Goal: Transaction & Acquisition: Purchase product/service

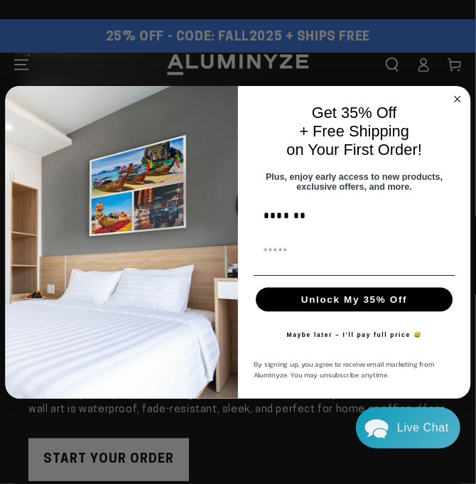
type input "********"
type input "**********"
type input "********"
click at [359, 302] on button "Unlock My 35% Off" at bounding box center [354, 299] width 197 height 24
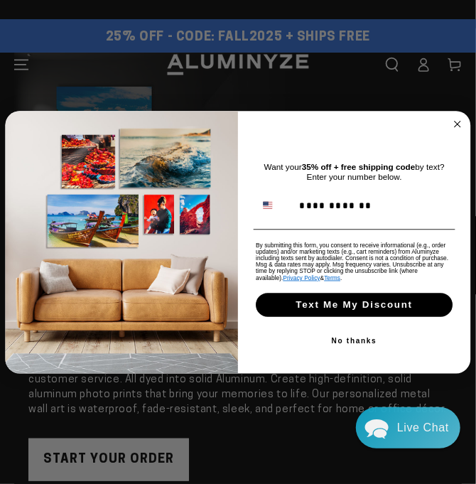
type input "**********"
click at [384, 302] on button "Text Me My Discount" at bounding box center [354, 305] width 197 height 24
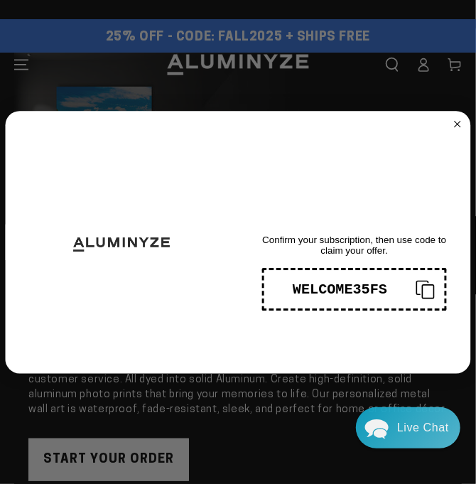
click at [362, 286] on div "WELCOME35FS" at bounding box center [340, 289] width 132 height 16
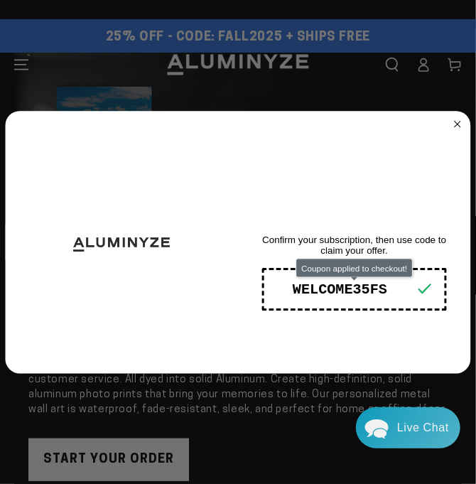
click at [362, 286] on div "WELCOME35FS" at bounding box center [340, 289] width 132 height 16
click at [363, 286] on div "WELCOME35FS" at bounding box center [340, 289] width 132 height 16
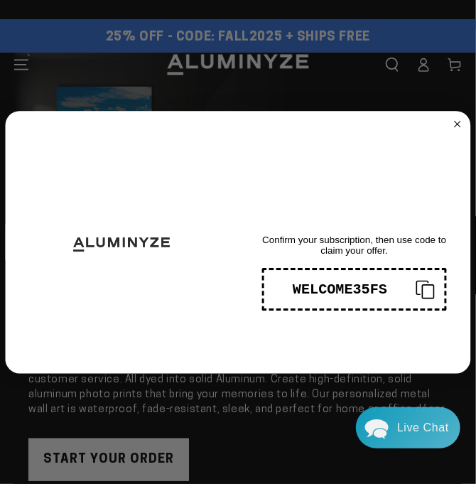
click at [363, 286] on div "WELCOME35FS" at bounding box center [340, 289] width 132 height 16
click at [355, 286] on div "WELCOME35FS" at bounding box center [340, 289] width 132 height 16
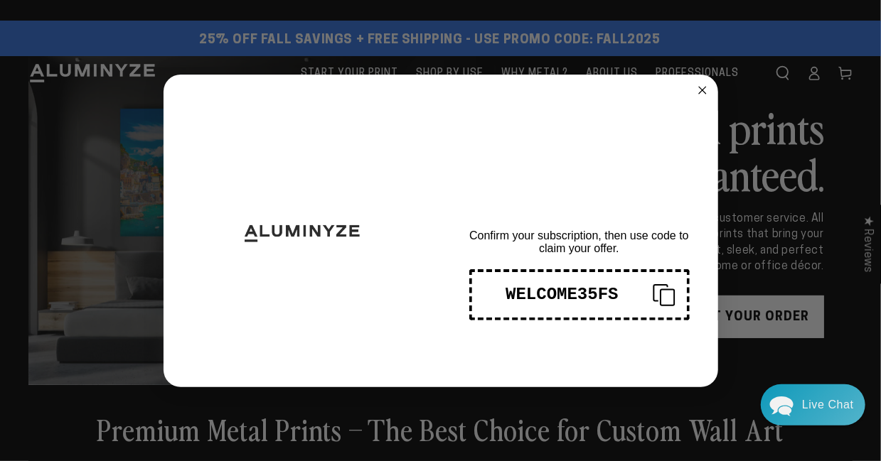
click at [465, 90] on icon "Close dialog" at bounding box center [702, 90] width 7 height 7
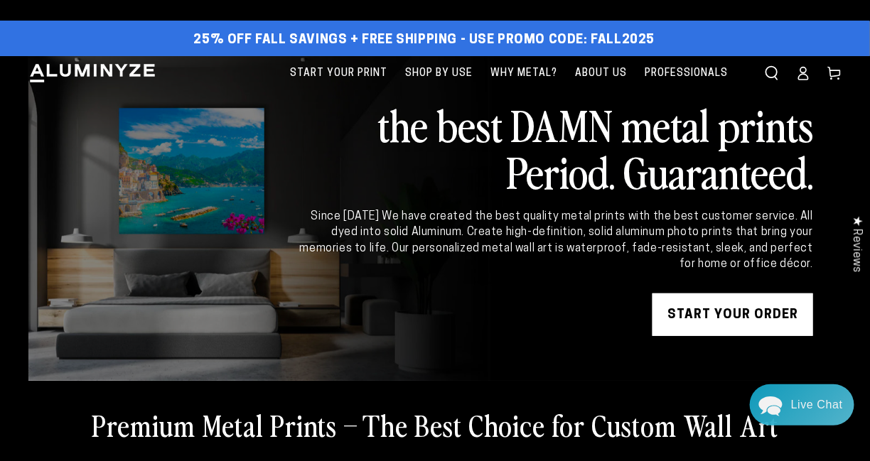
click at [465, 317] on link "START YOUR Order" at bounding box center [732, 315] width 161 height 43
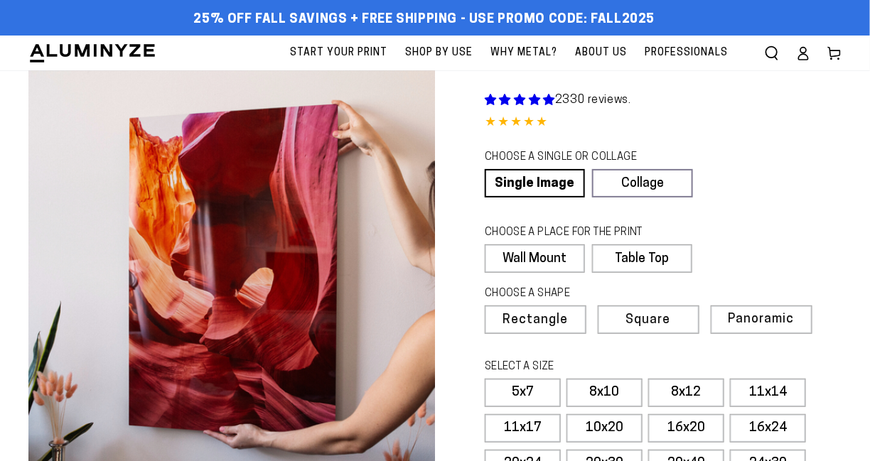
select select "**********"
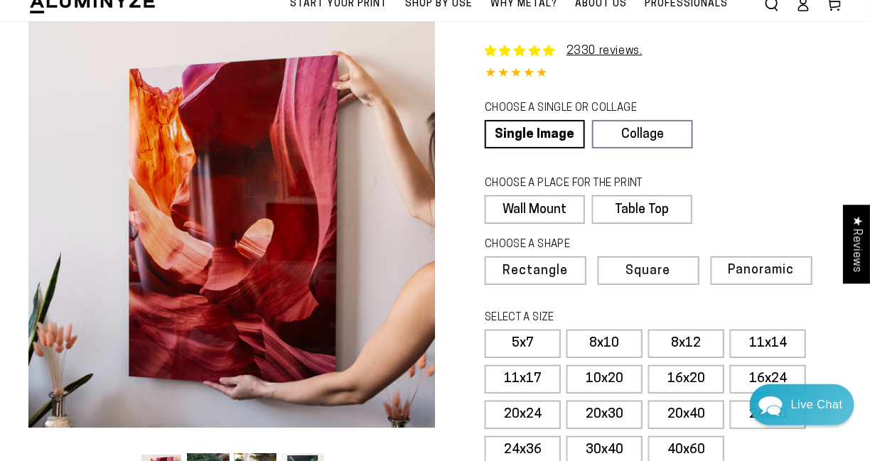
scroll to position [71, 0]
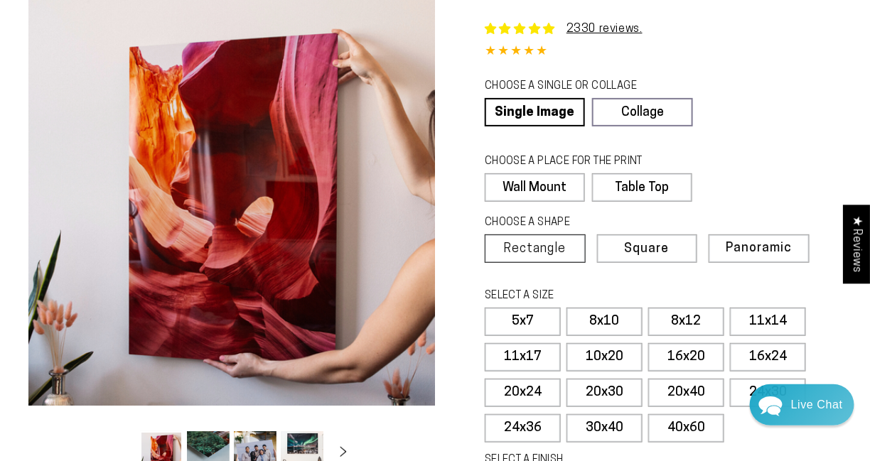
click at [555, 244] on span "Rectangle" at bounding box center [535, 249] width 63 height 13
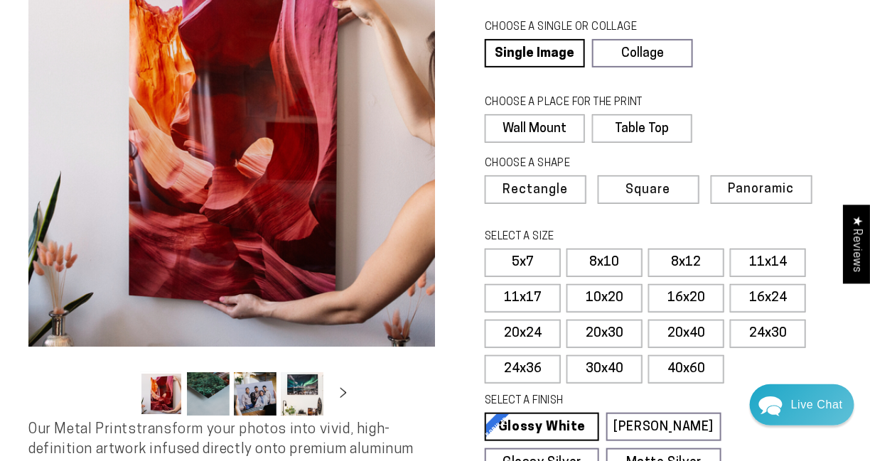
scroll to position [0, 0]
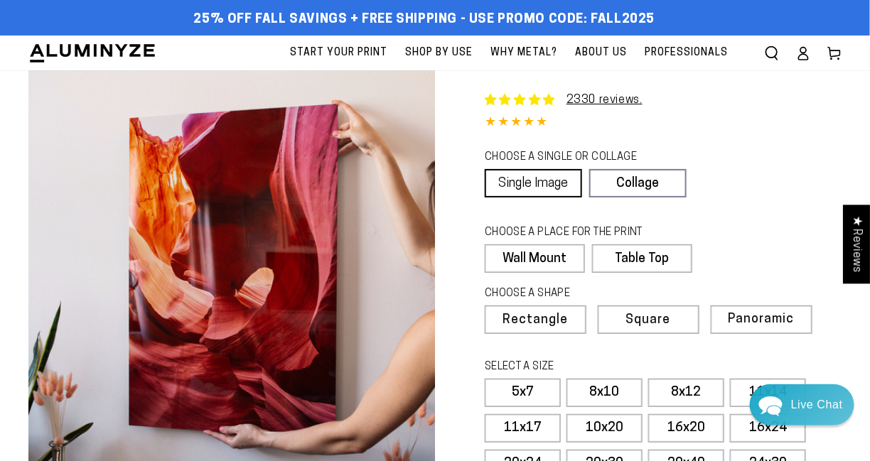
click at [534, 181] on link "Single Image" at bounding box center [533, 183] width 97 height 28
click at [550, 255] on label "Wall Mount" at bounding box center [534, 258] width 99 height 28
click at [561, 319] on span "Rectangle" at bounding box center [535, 320] width 63 height 13
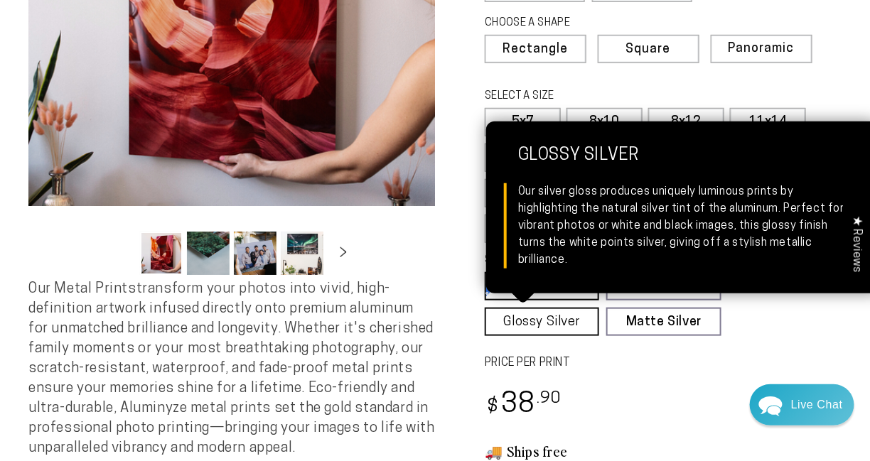
scroll to position [284, 0]
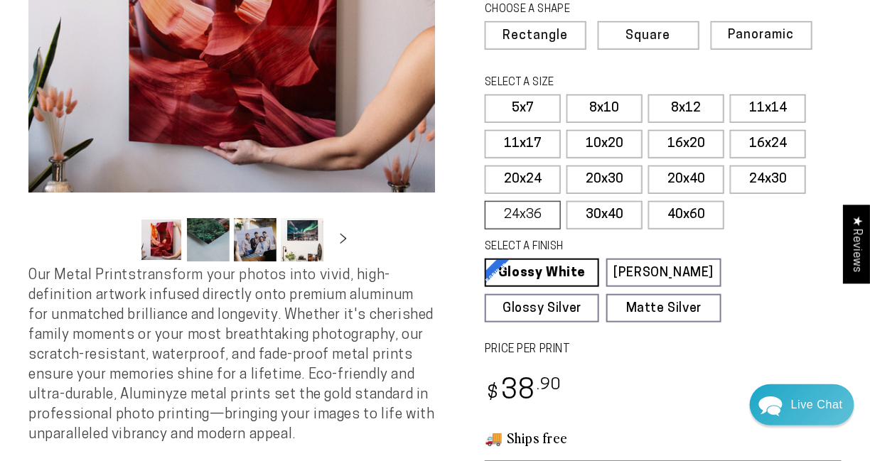
click at [534, 211] on label "24x36" at bounding box center [523, 215] width 76 height 28
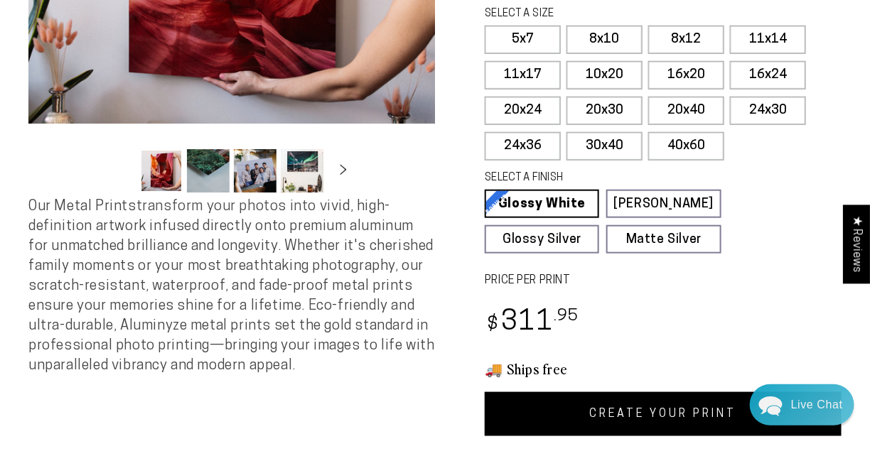
scroll to position [355, 0]
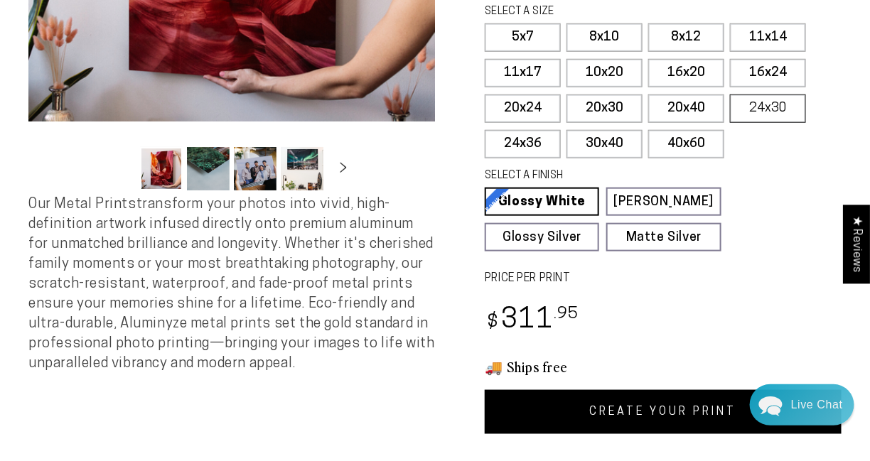
click at [768, 102] on label "24x30" at bounding box center [768, 109] width 76 height 28
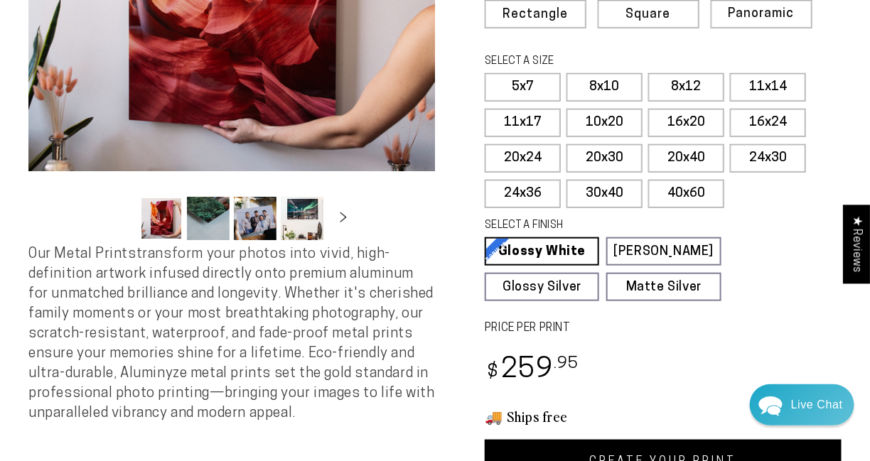
scroll to position [284, 0]
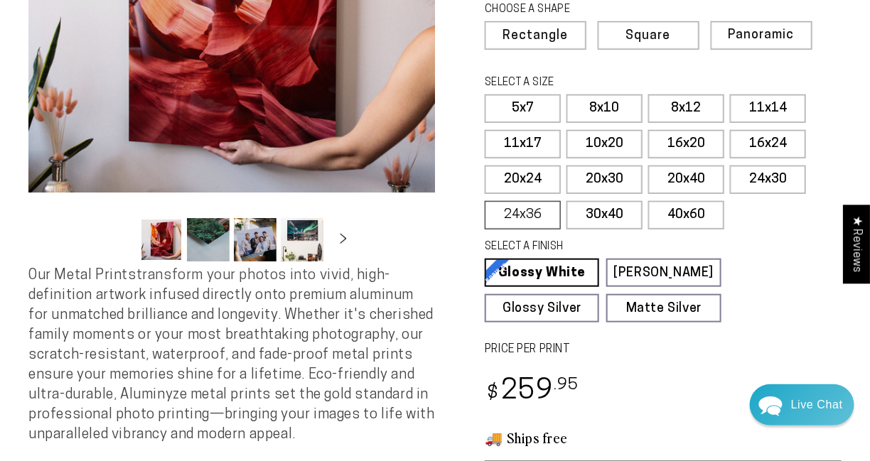
click at [526, 210] on label "24x36" at bounding box center [523, 215] width 76 height 28
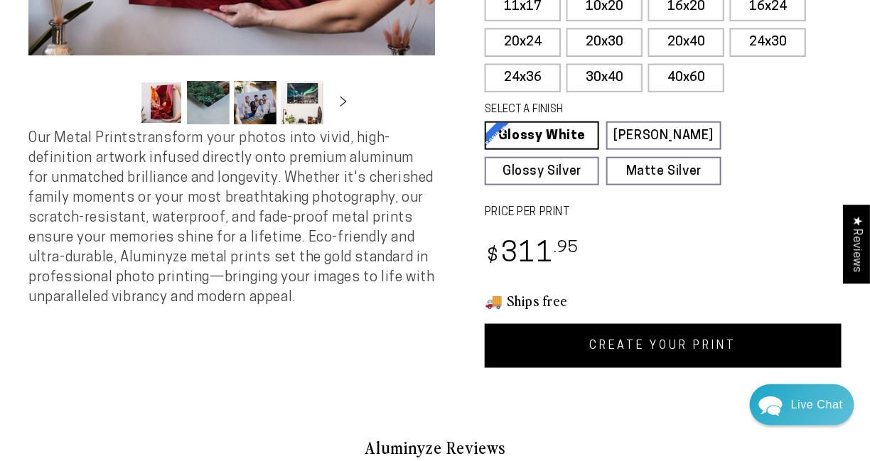
scroll to position [426, 0]
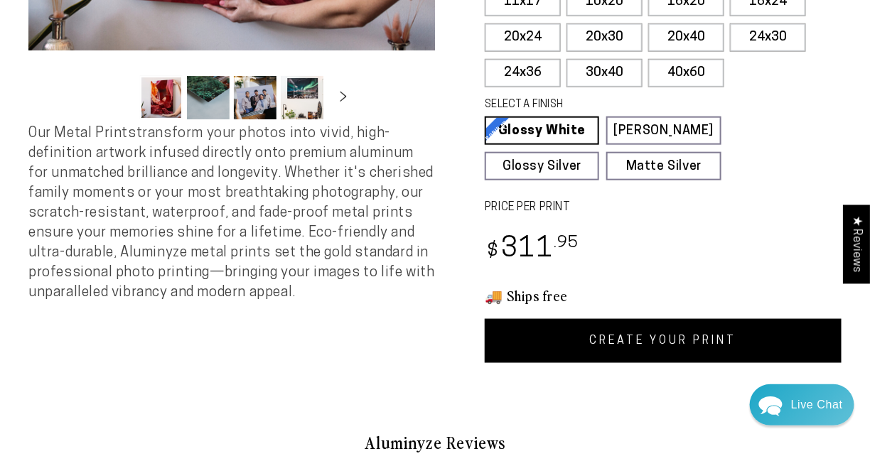
click at [673, 338] on link "CREATE YOUR PRINT" at bounding box center [663, 341] width 357 height 44
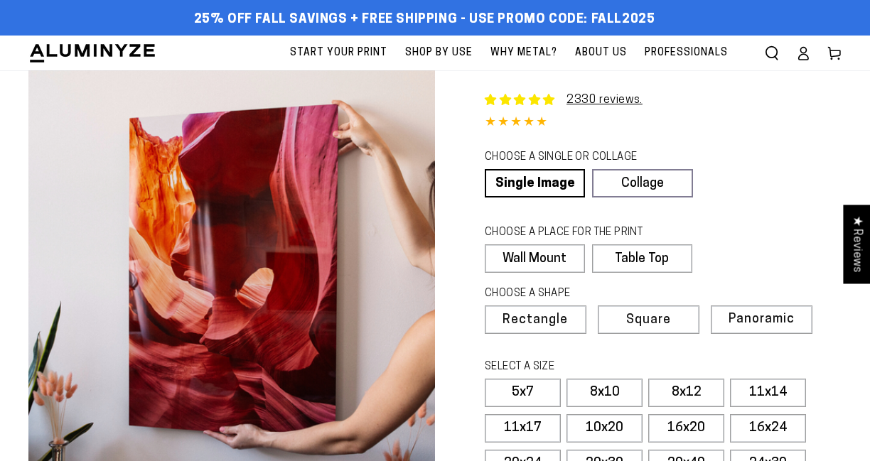
scroll to position [426, 0]
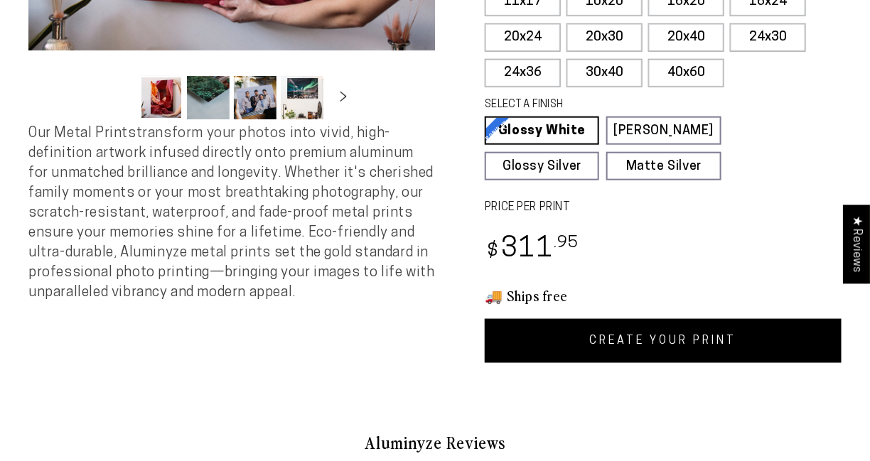
select select "**********"
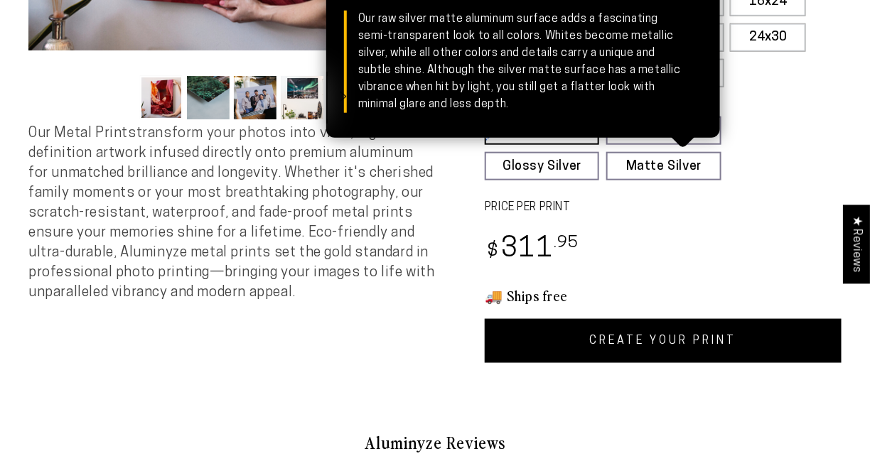
scroll to position [0, 0]
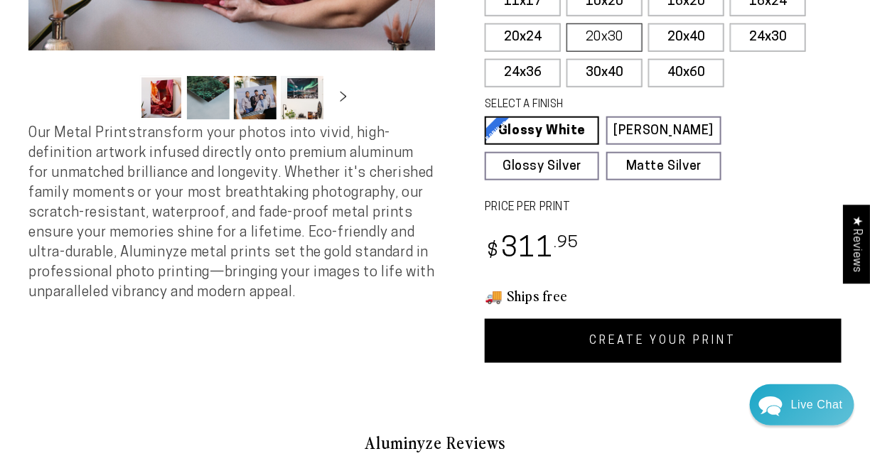
click at [619, 35] on label "20x30" at bounding box center [604, 37] width 76 height 28
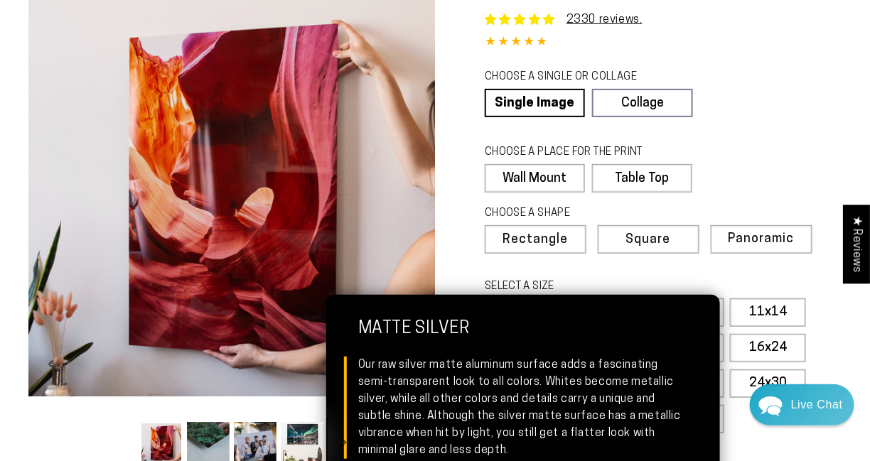
scroll to position [58, 0]
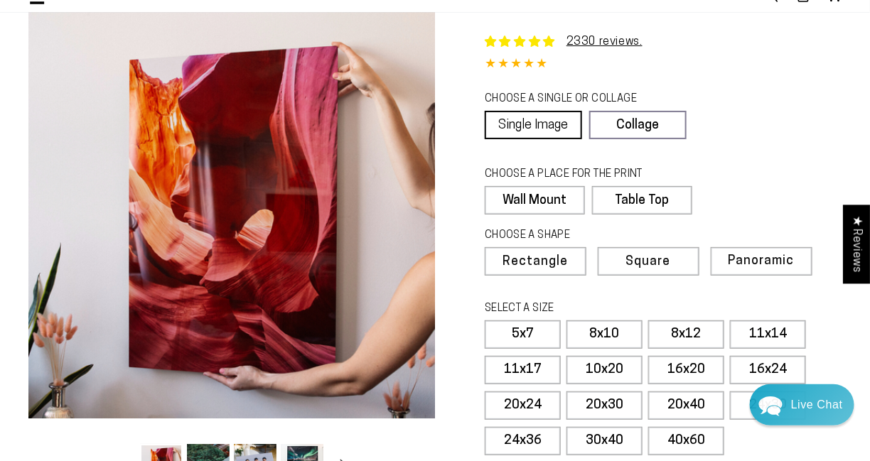
click at [554, 119] on link "Single Image" at bounding box center [533, 125] width 97 height 28
click at [561, 198] on label "Wall Mount" at bounding box center [534, 200] width 99 height 28
click at [768, 259] on span "Panoramic" at bounding box center [760, 261] width 64 height 14
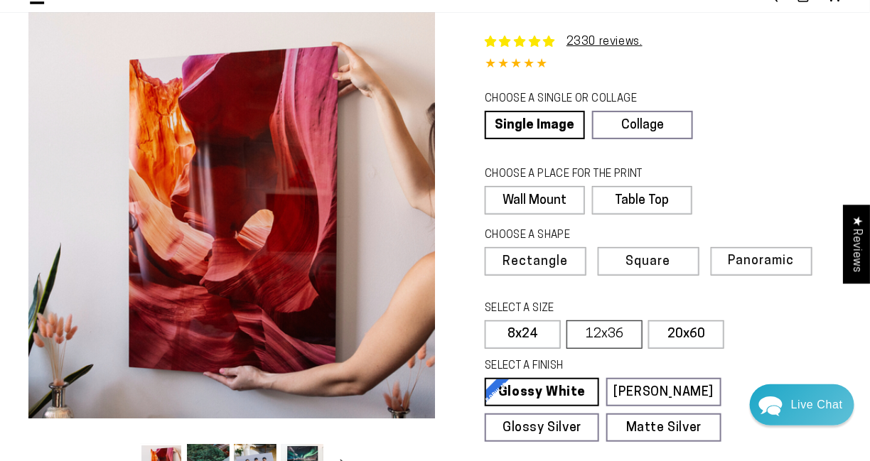
scroll to position [71, 0]
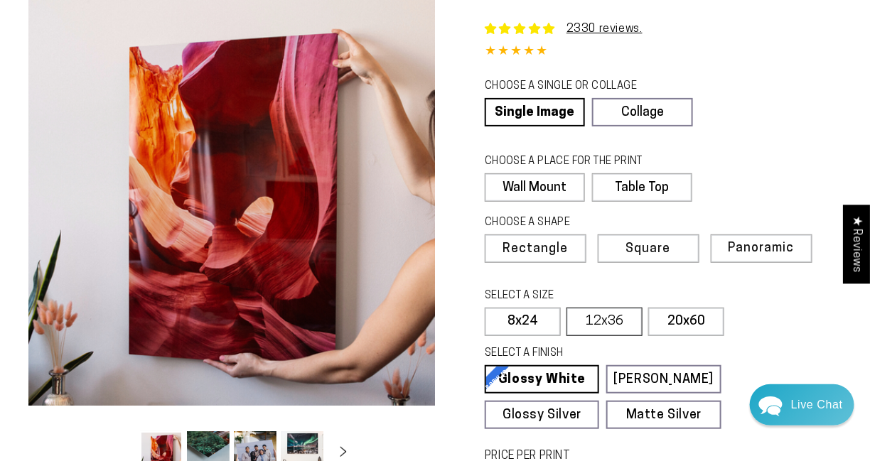
click at [618, 323] on label "12x36" at bounding box center [604, 322] width 76 height 28
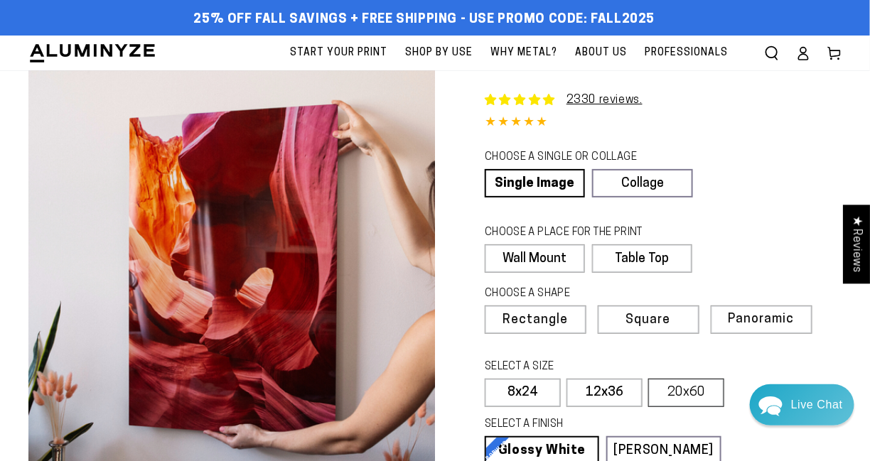
click at [690, 393] on label "20x60" at bounding box center [686, 393] width 76 height 28
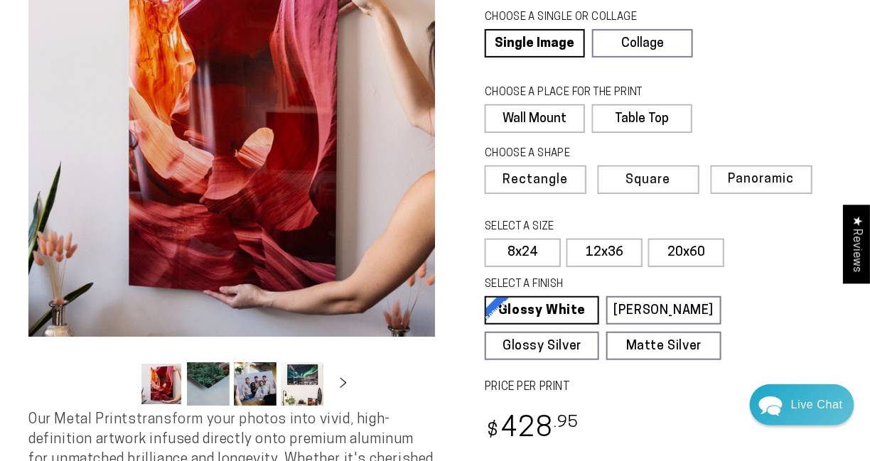
scroll to position [142, 0]
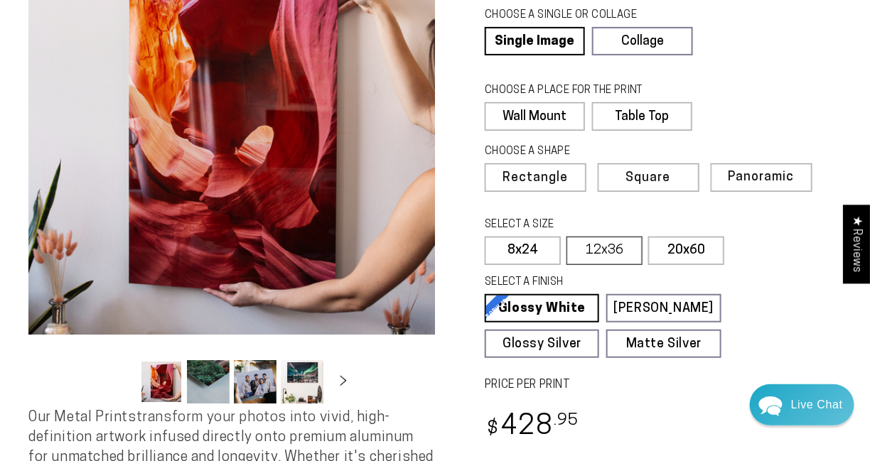
click at [615, 252] on label "12x36" at bounding box center [604, 251] width 76 height 28
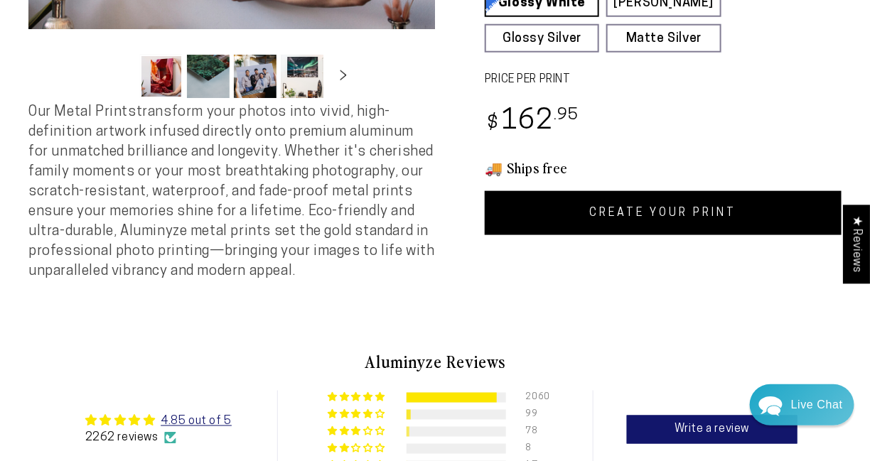
scroll to position [497, 0]
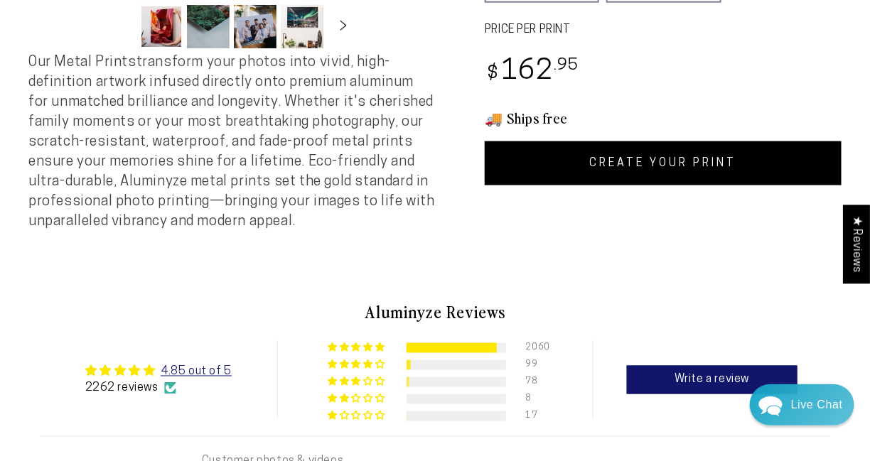
click at [612, 167] on link "CREATE YOUR PRINT" at bounding box center [663, 163] width 357 height 44
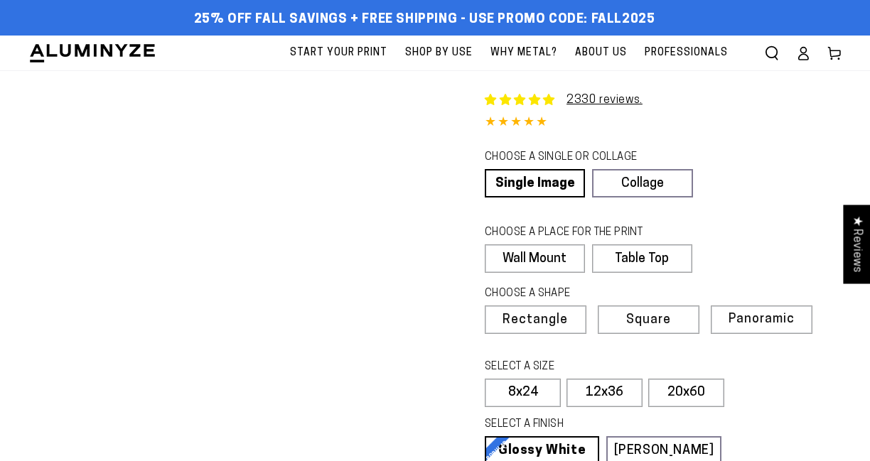
select select "**********"
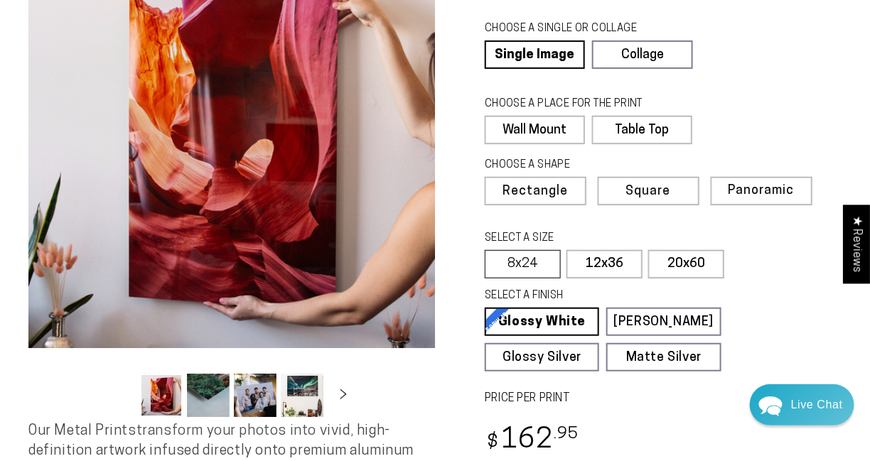
scroll to position [142, 0]
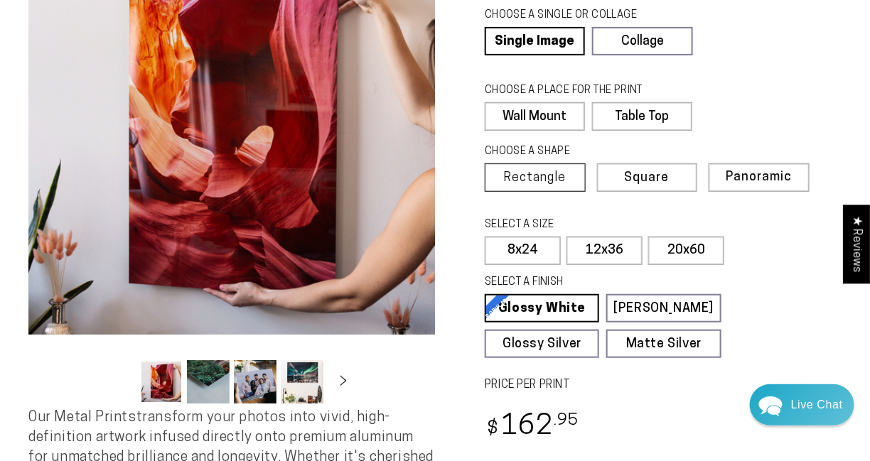
drag, startPoint x: 547, startPoint y: 178, endPoint x: 547, endPoint y: 171, distance: 7.8
click at [547, 172] on span "Rectangle" at bounding box center [535, 178] width 63 height 13
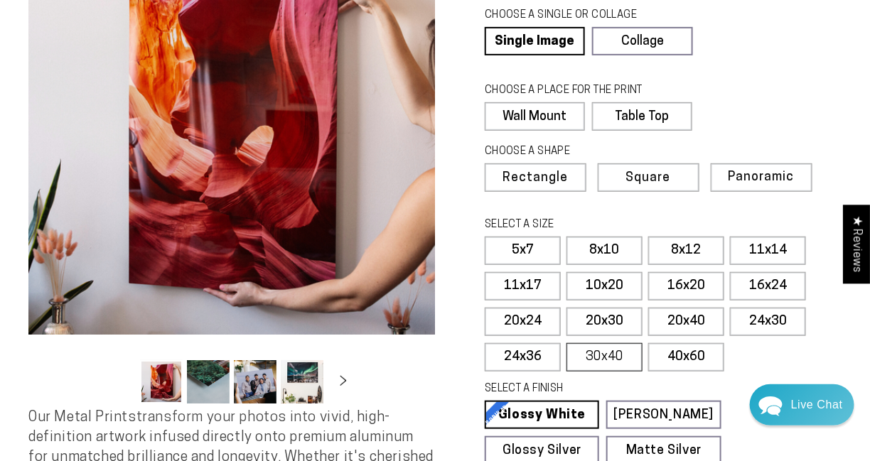
click at [606, 357] on label "30x40" at bounding box center [604, 357] width 76 height 28
click at [759, 175] on span "Panoramic" at bounding box center [760, 178] width 64 height 14
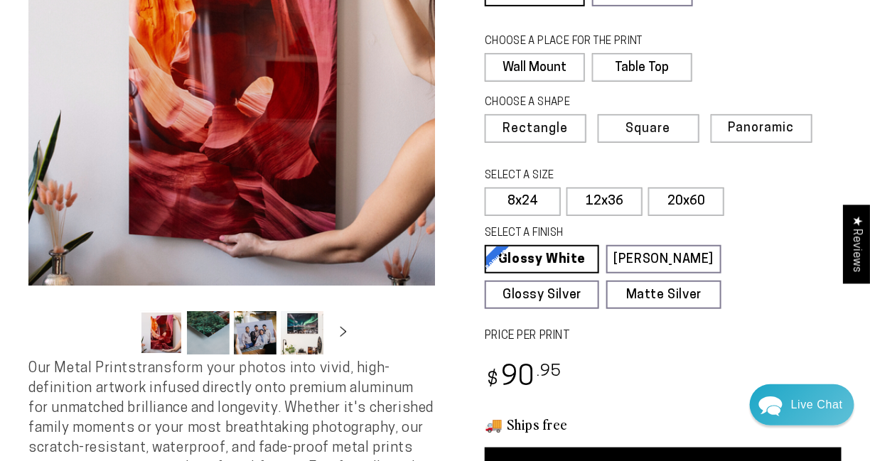
scroll to position [213, 0]
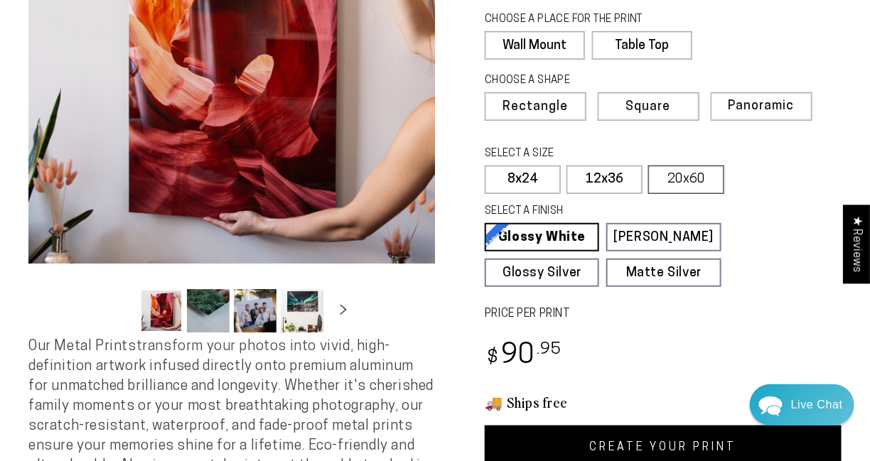
click at [695, 174] on label "20x60" at bounding box center [686, 180] width 76 height 28
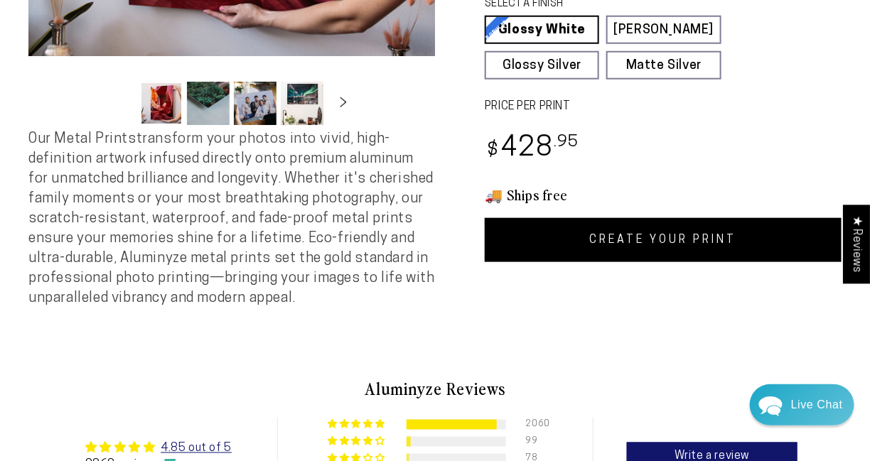
scroll to position [426, 0]
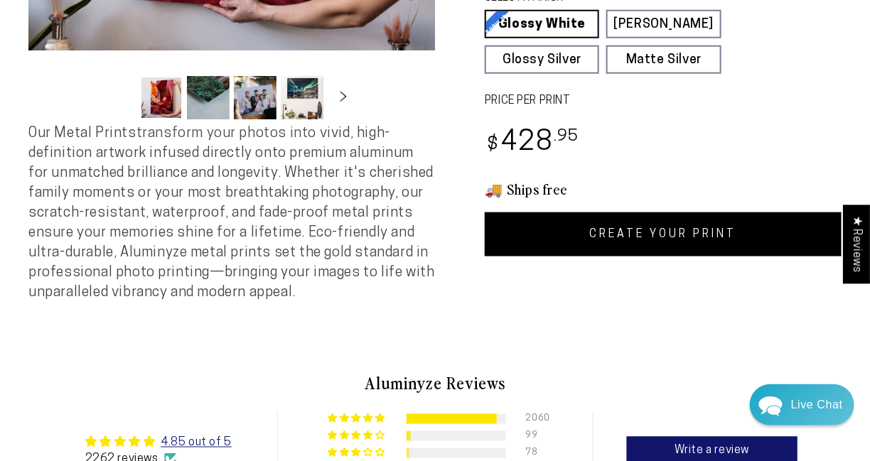
click at [684, 235] on link "CREATE YOUR PRINT" at bounding box center [663, 234] width 357 height 44
